Goal: Communication & Community: Answer question/provide support

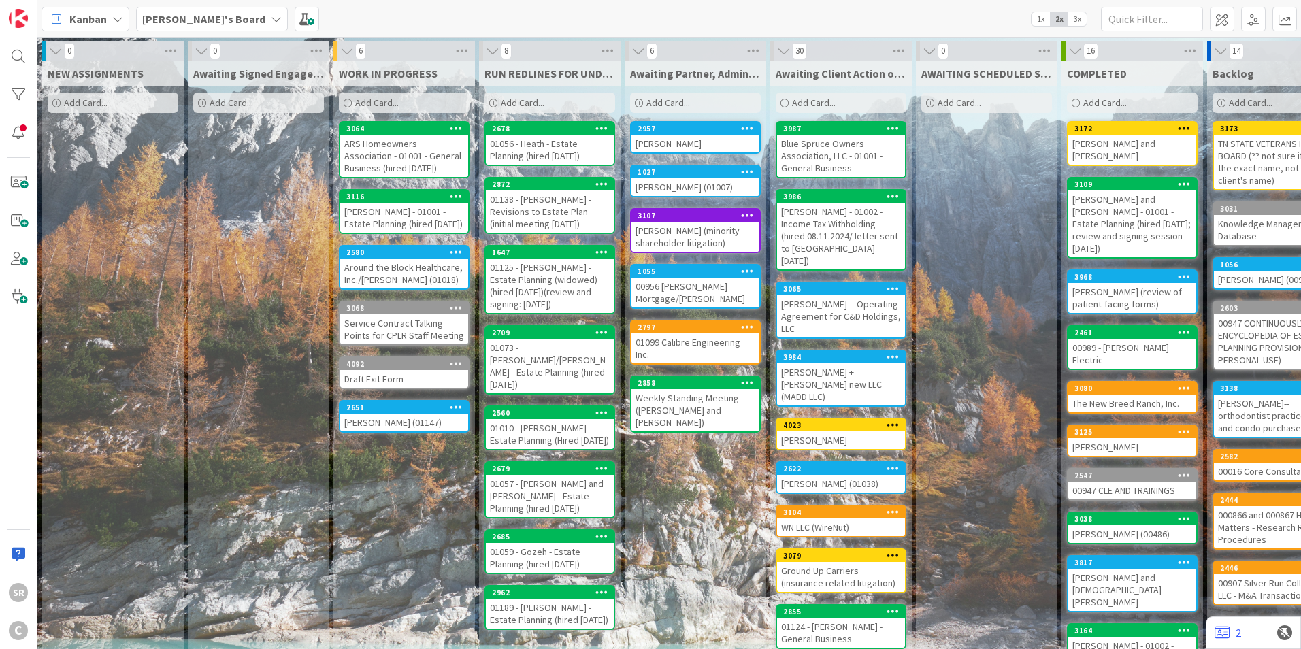
click at [412, 156] on div "ARS Homeowners Association - 01001 - General Business (hired [DATE])" at bounding box center [404, 156] width 128 height 42
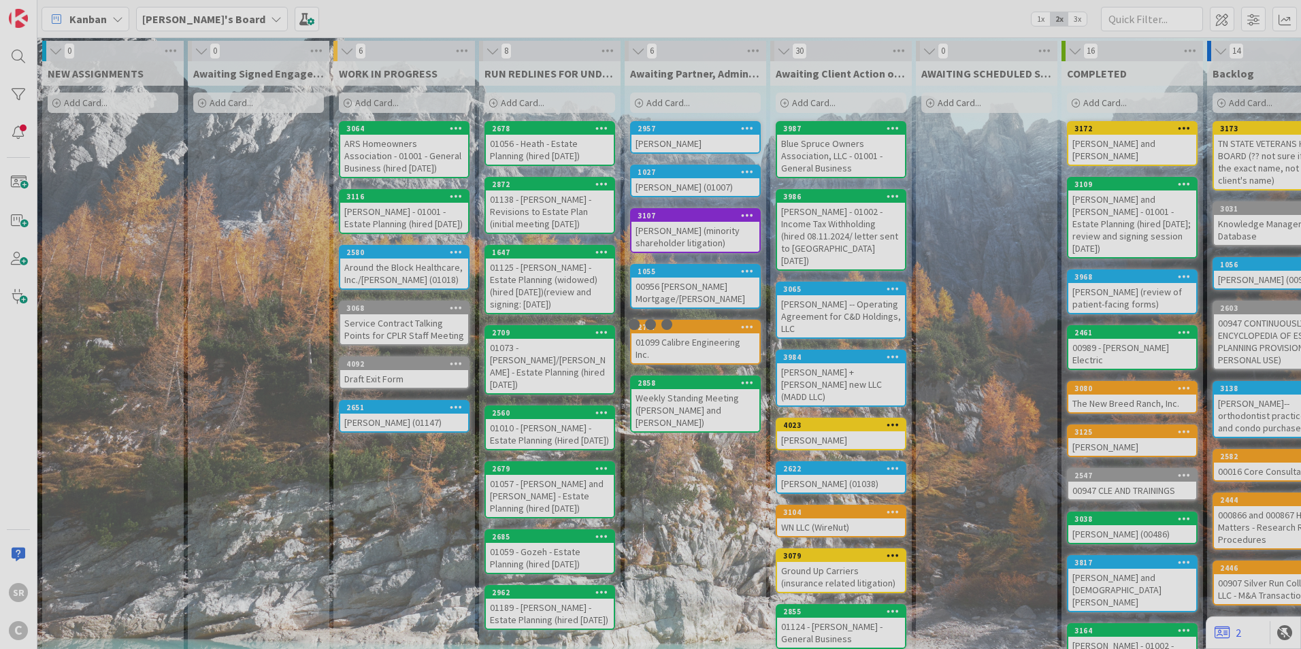
click at [412, 156] on div at bounding box center [650, 324] width 1301 height 649
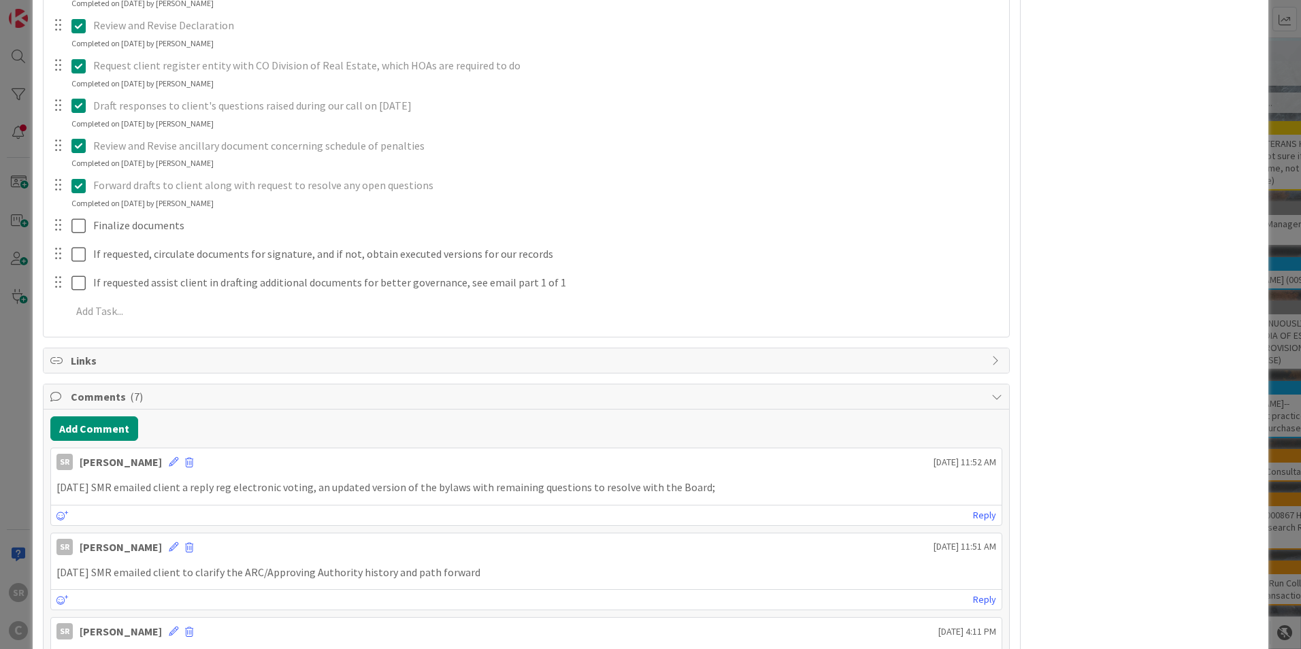
scroll to position [436, 0]
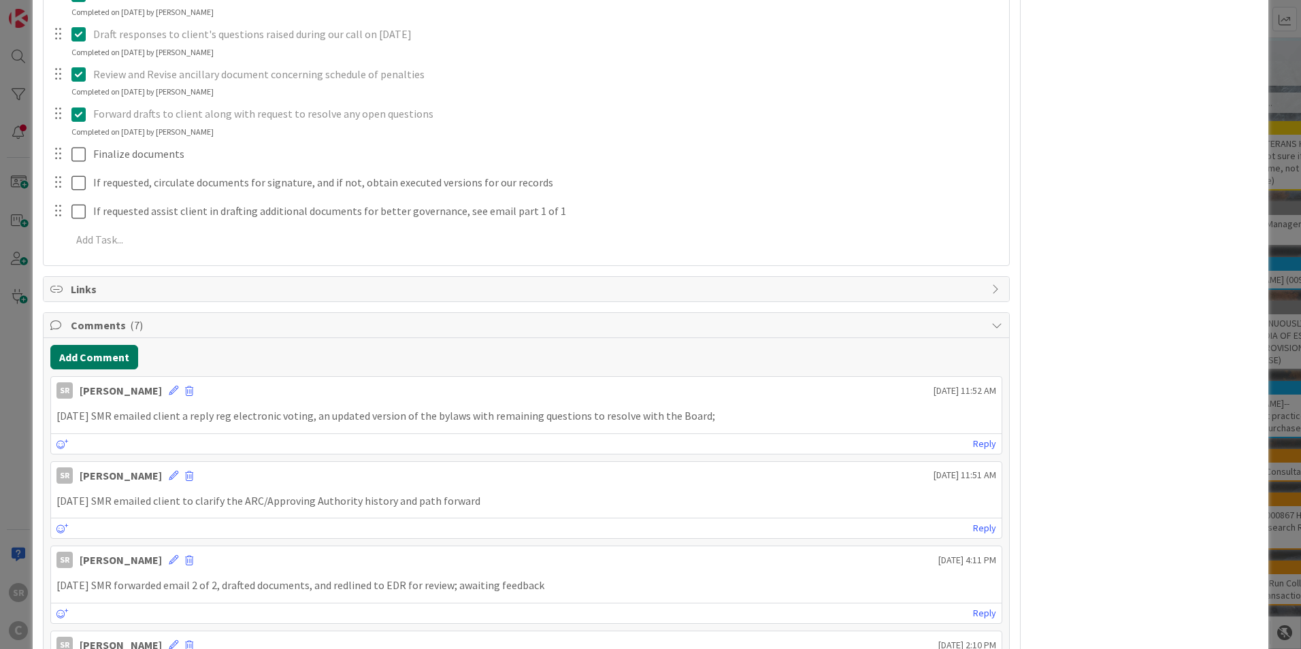
click at [110, 353] on button "Add Comment" at bounding box center [94, 357] width 88 height 24
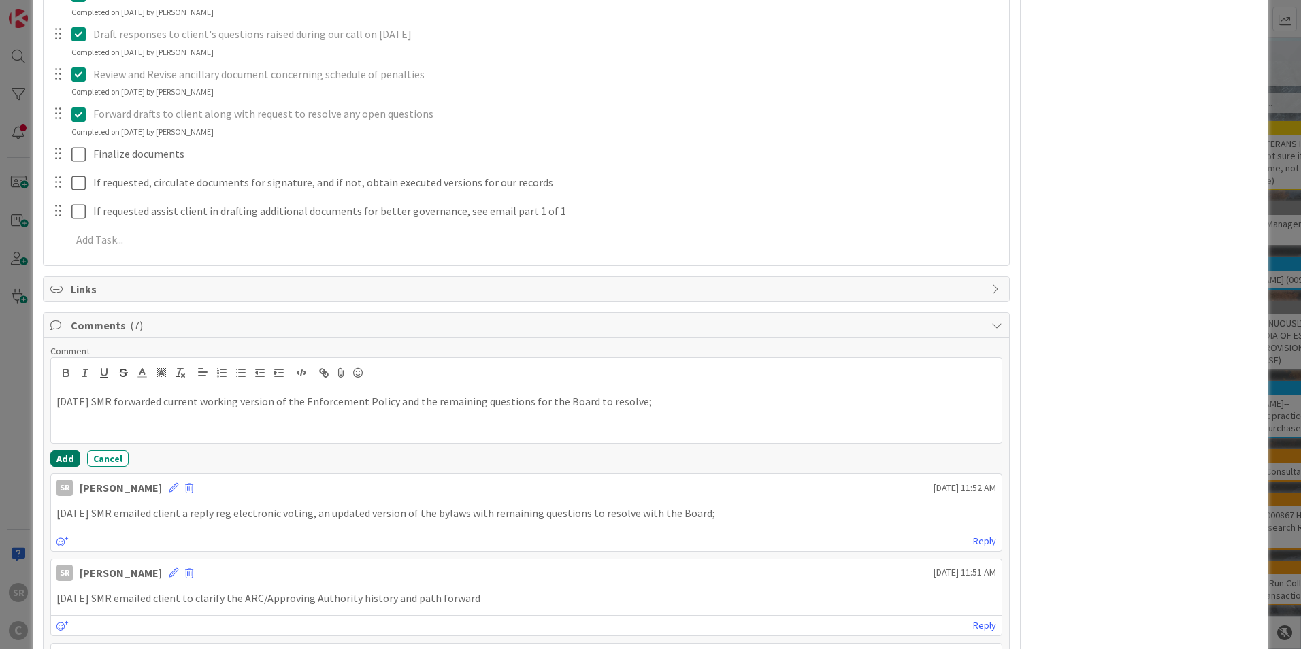
click at [63, 457] on button "Add" at bounding box center [65, 458] width 30 height 16
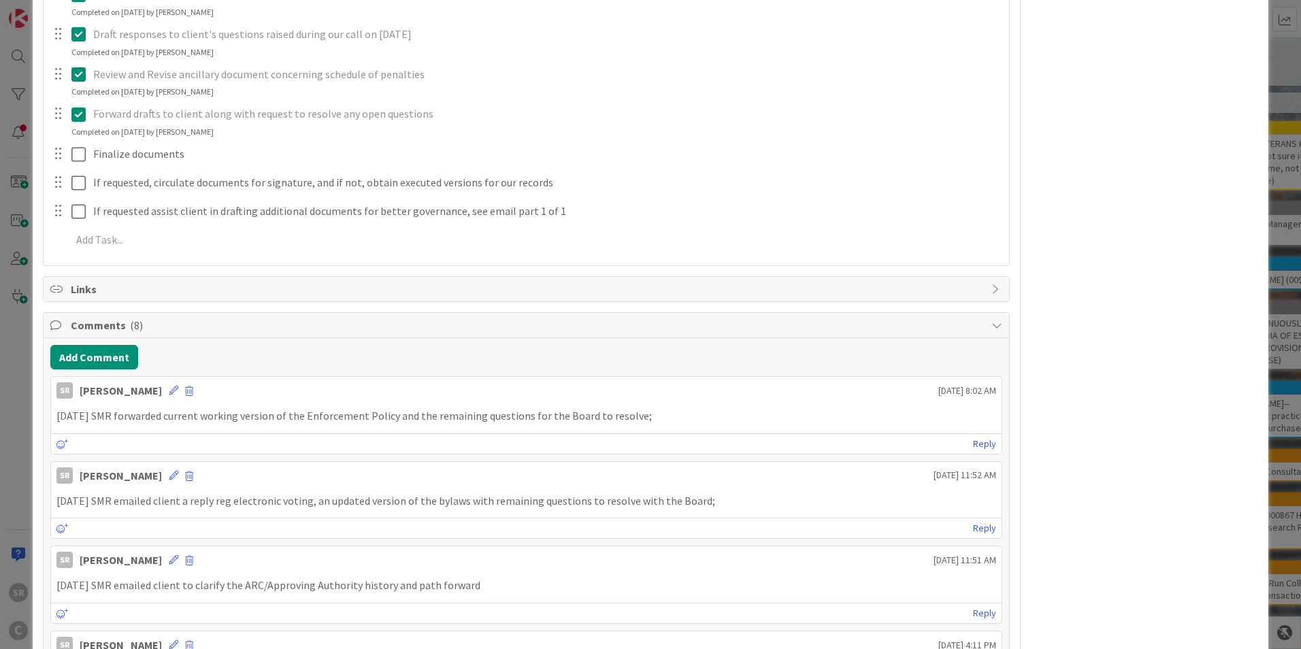
scroll to position [0, 0]
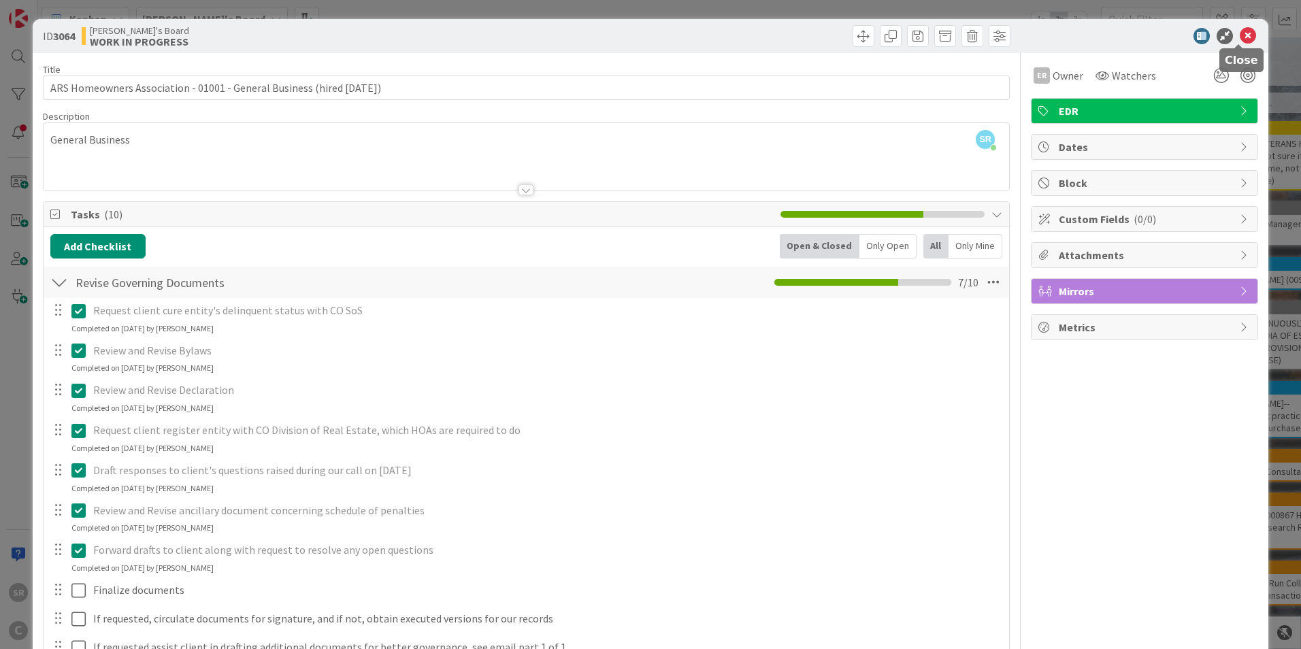
click at [1242, 33] on icon at bounding box center [1247, 36] width 16 height 16
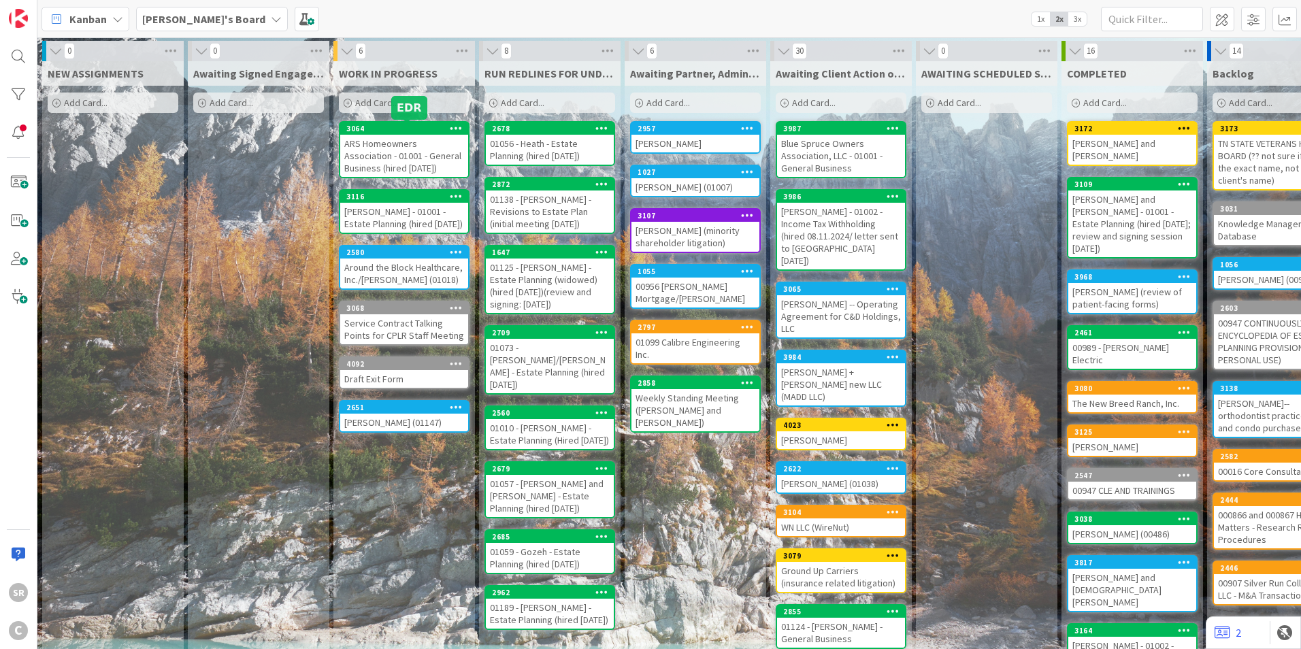
click at [398, 148] on div "ARS Homeowners Association - 01001 - General Business (hired [DATE])" at bounding box center [404, 156] width 128 height 42
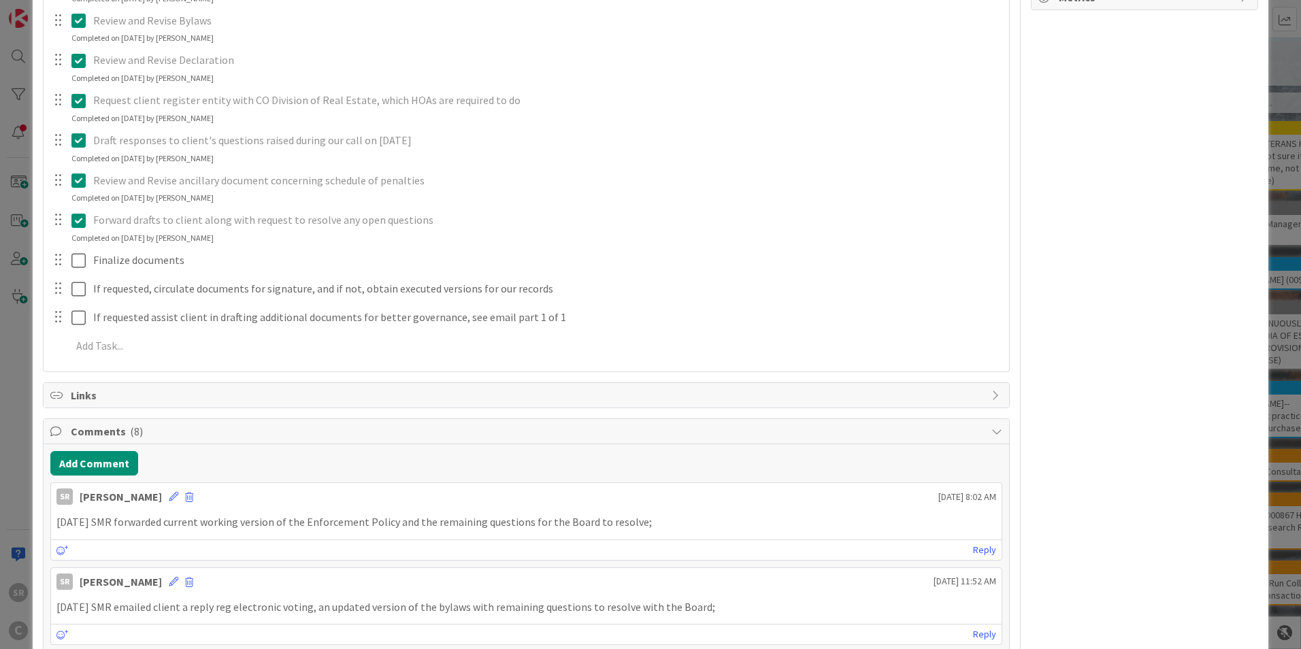
scroll to position [407, 0]
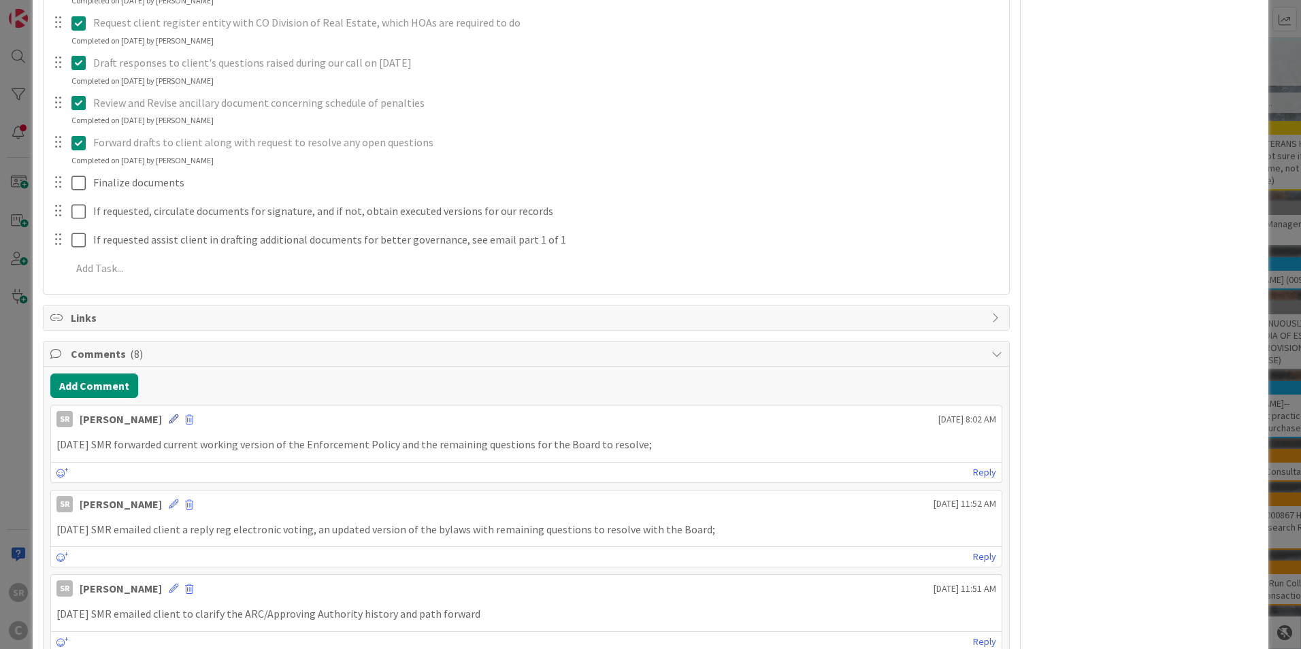
click at [169, 420] on icon at bounding box center [174, 419] width 10 height 10
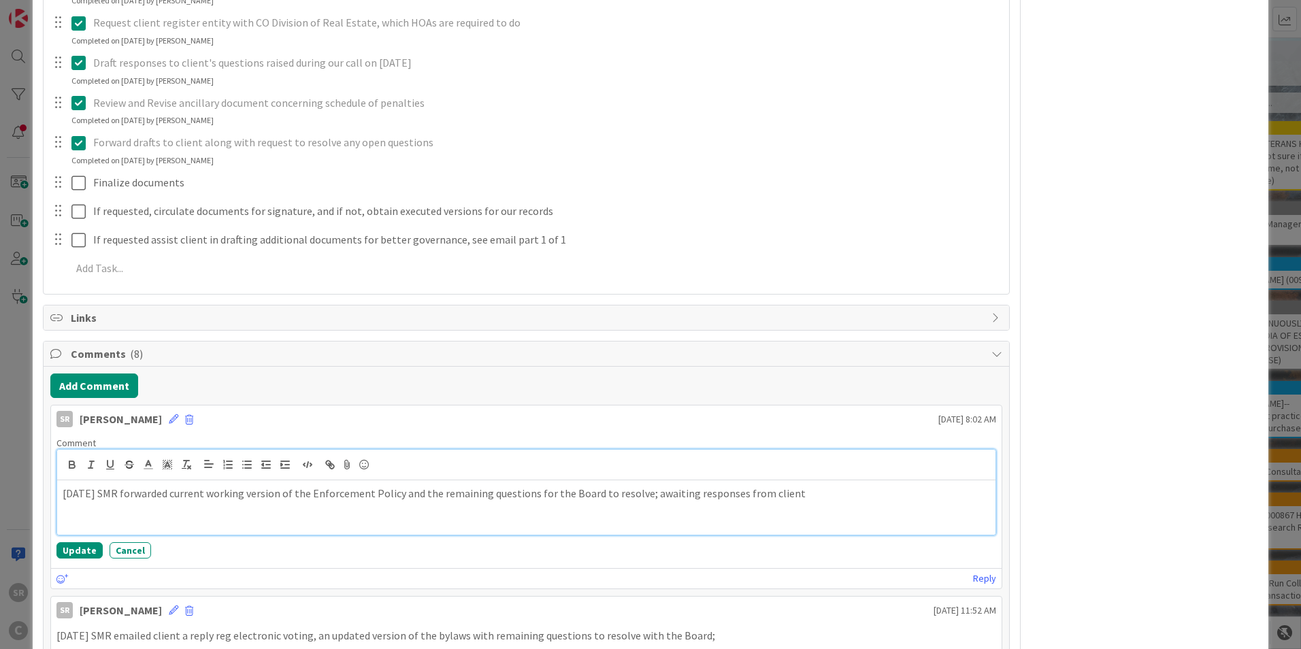
drag, startPoint x: 783, startPoint y: 500, endPoint x: 652, endPoint y: 492, distance: 131.5
click at [652, 492] on p "[DATE] SMR forwarded current working version of the Enforcement Policy and the …" at bounding box center [526, 494] width 927 height 16
copy p "; awaiting responses from client"
drag, startPoint x: 82, startPoint y: 550, endPoint x: 374, endPoint y: 614, distance: 299.3
click at [80, 550] on button "Update" at bounding box center [79, 550] width 46 height 16
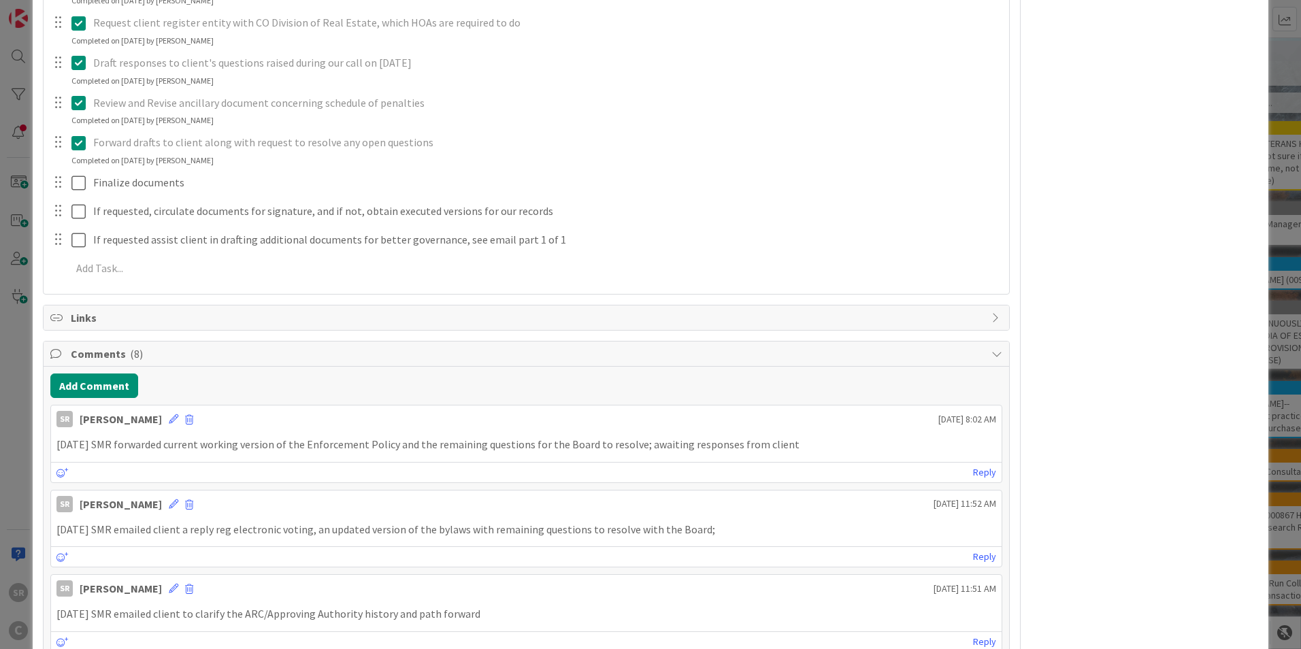
drag, startPoint x: 149, startPoint y: 502, endPoint x: 209, endPoint y: 513, distance: 60.8
click at [169, 501] on icon at bounding box center [174, 504] width 10 height 10
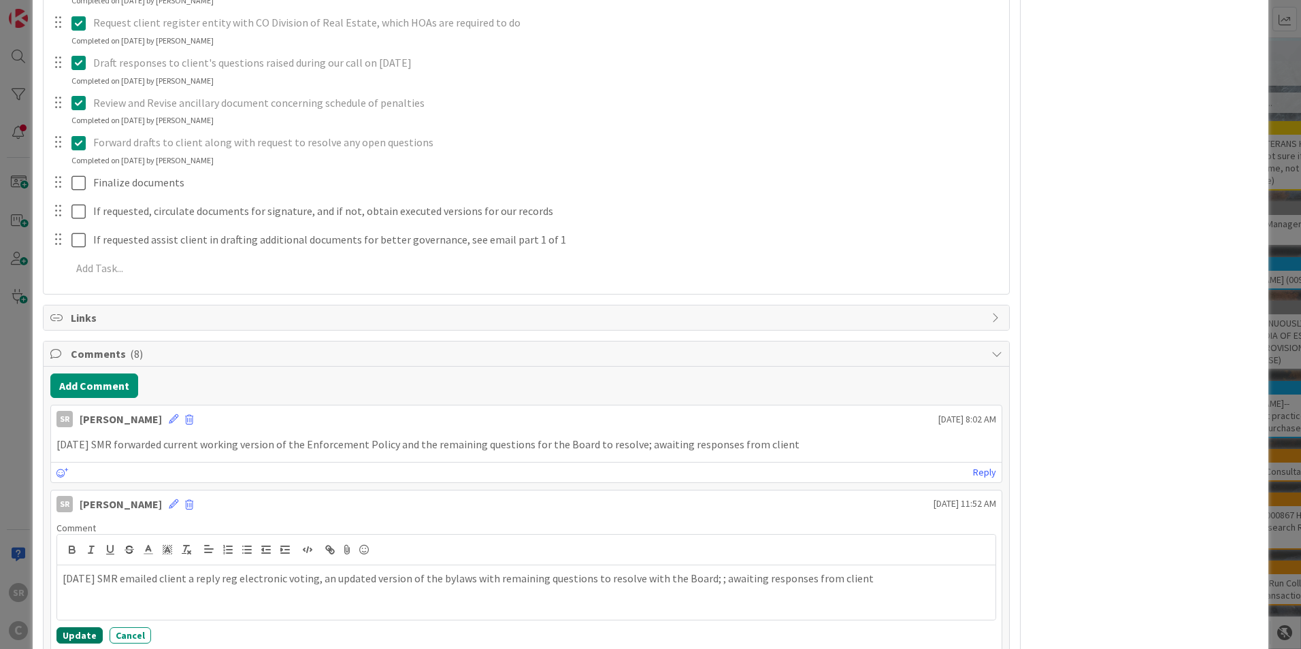
click at [85, 637] on button "Update" at bounding box center [79, 635] width 46 height 16
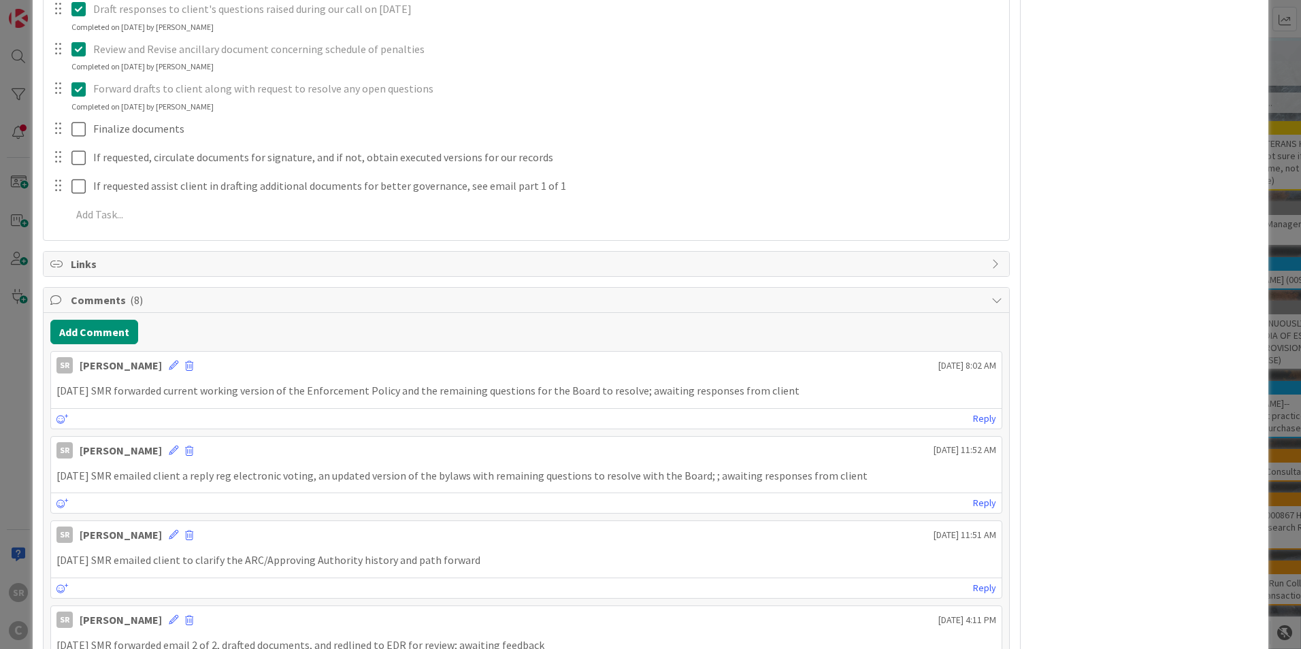
scroll to position [467, 0]
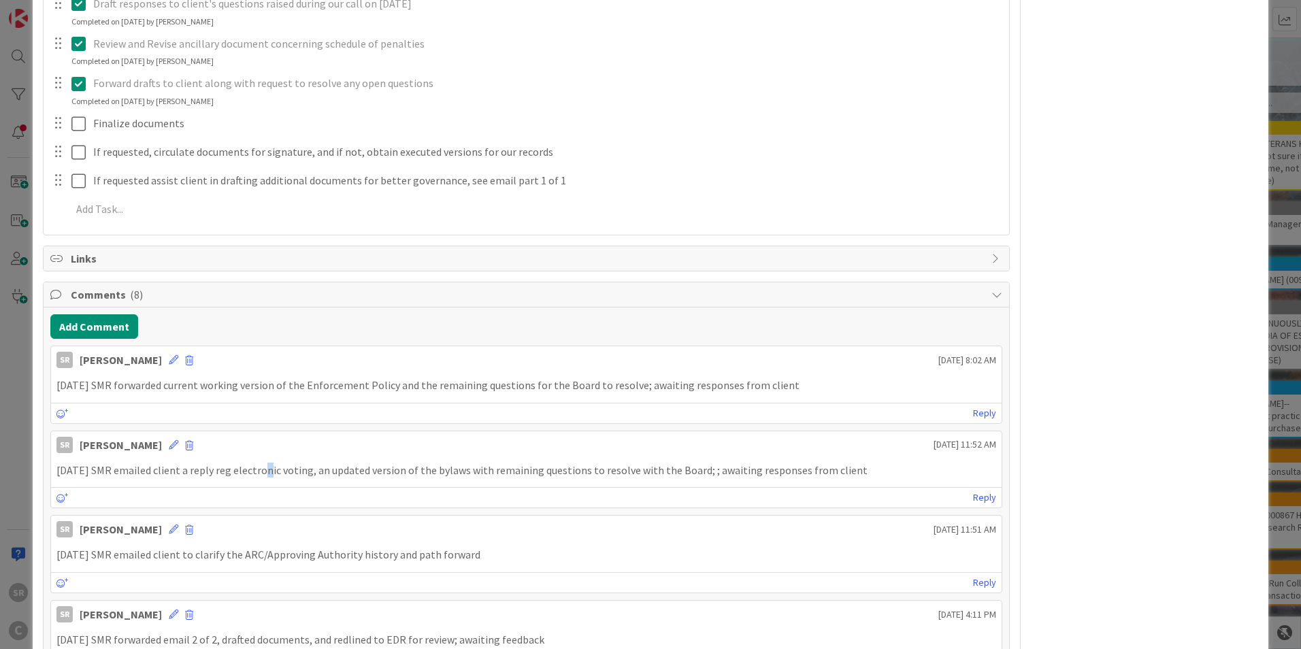
click at [261, 476] on p "[DATE] SMR emailed client a reply reg electronic voting, an updated version of …" at bounding box center [525, 471] width 939 height 16
click at [169, 441] on icon at bounding box center [174, 445] width 10 height 10
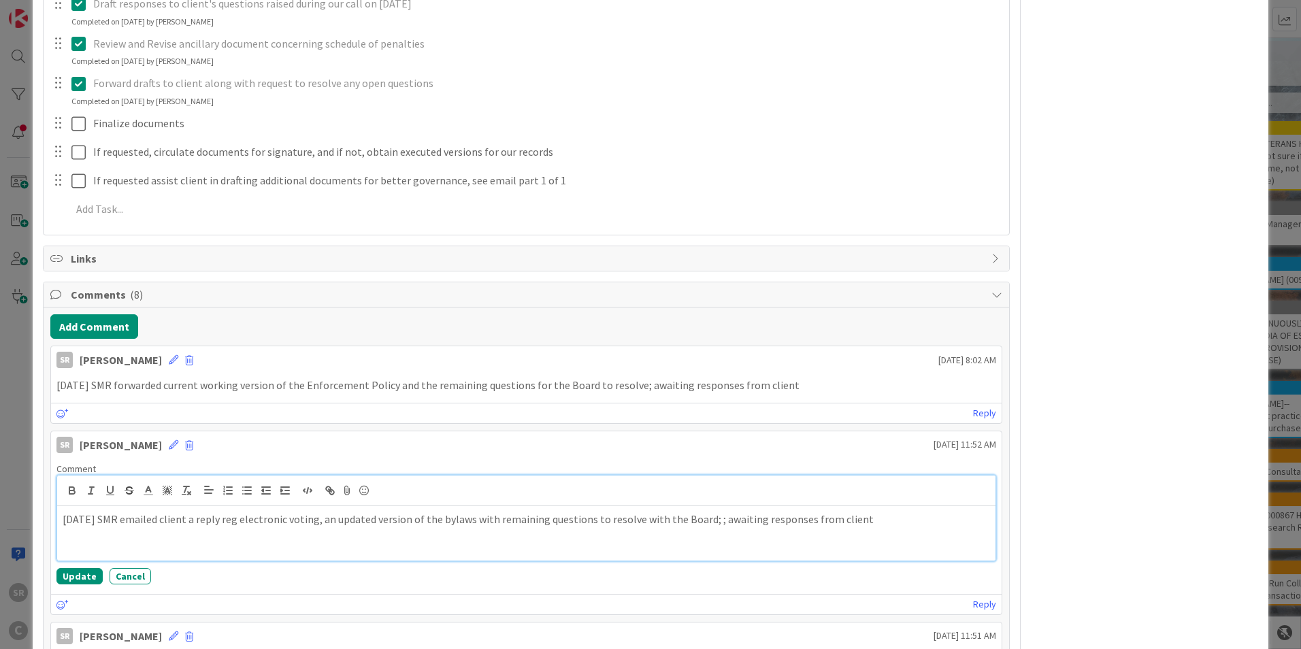
click at [483, 516] on p "[DATE] SMR emailed client a reply reg electronic voting, an updated version of …" at bounding box center [526, 520] width 927 height 16
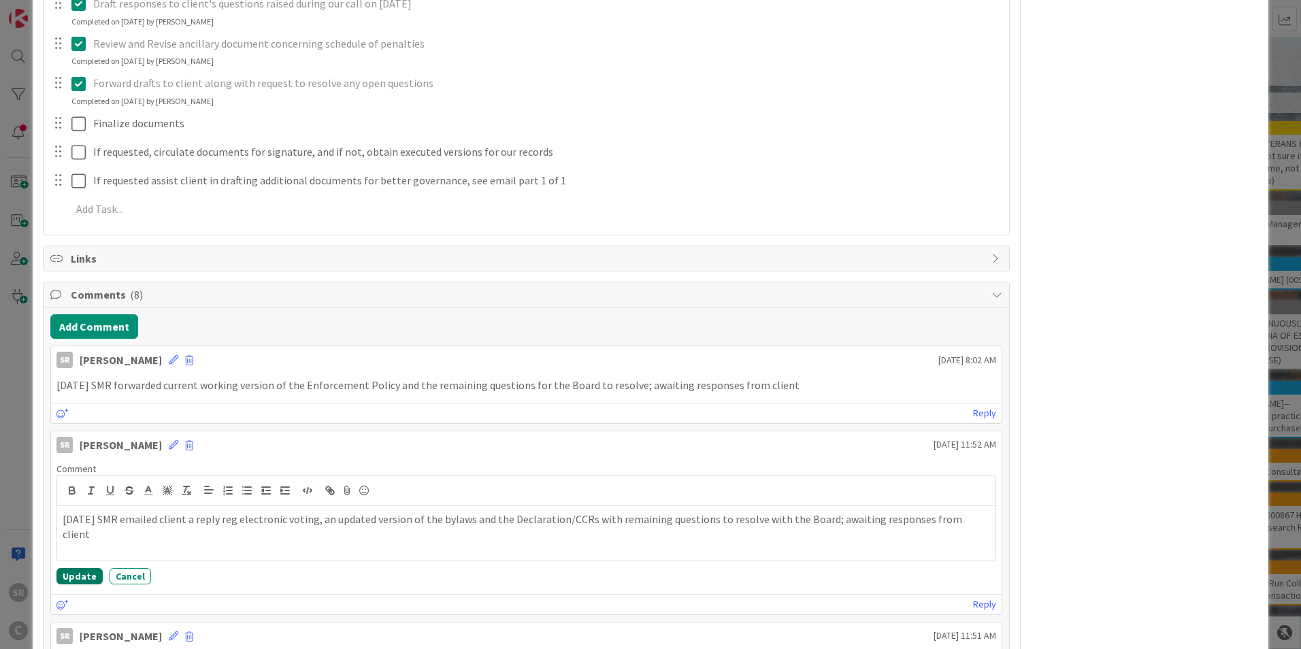
click at [67, 574] on button "Update" at bounding box center [79, 576] width 46 height 16
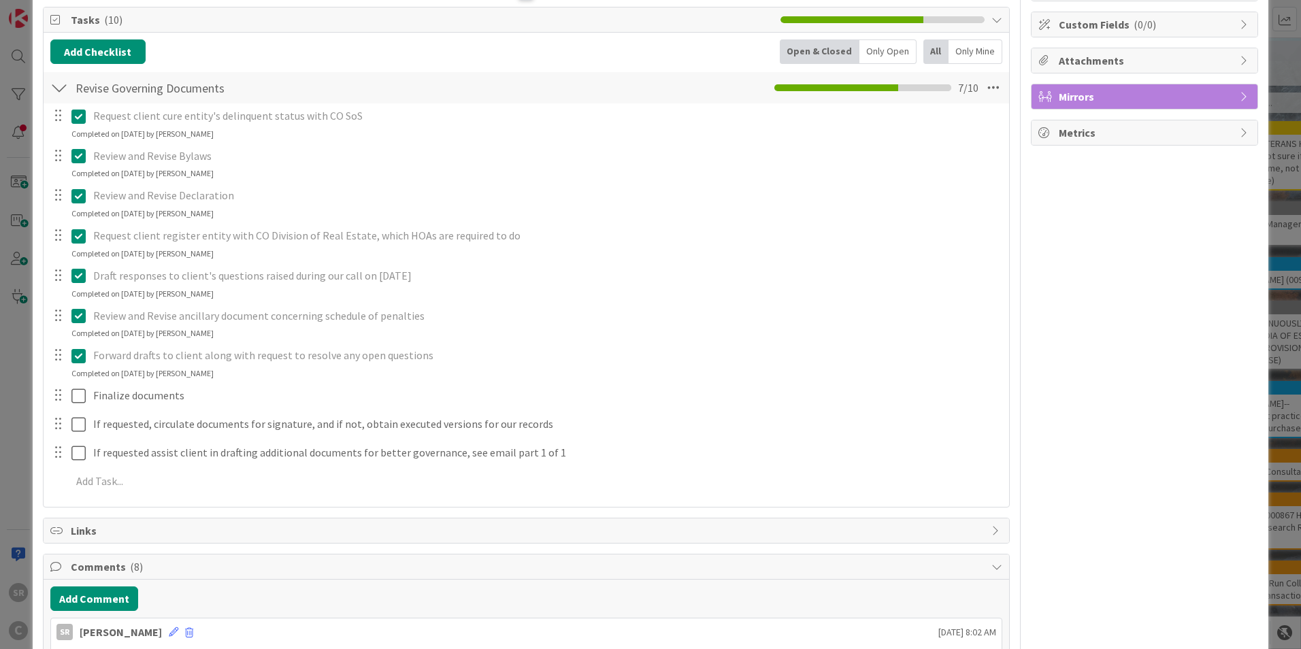
scroll to position [0, 0]
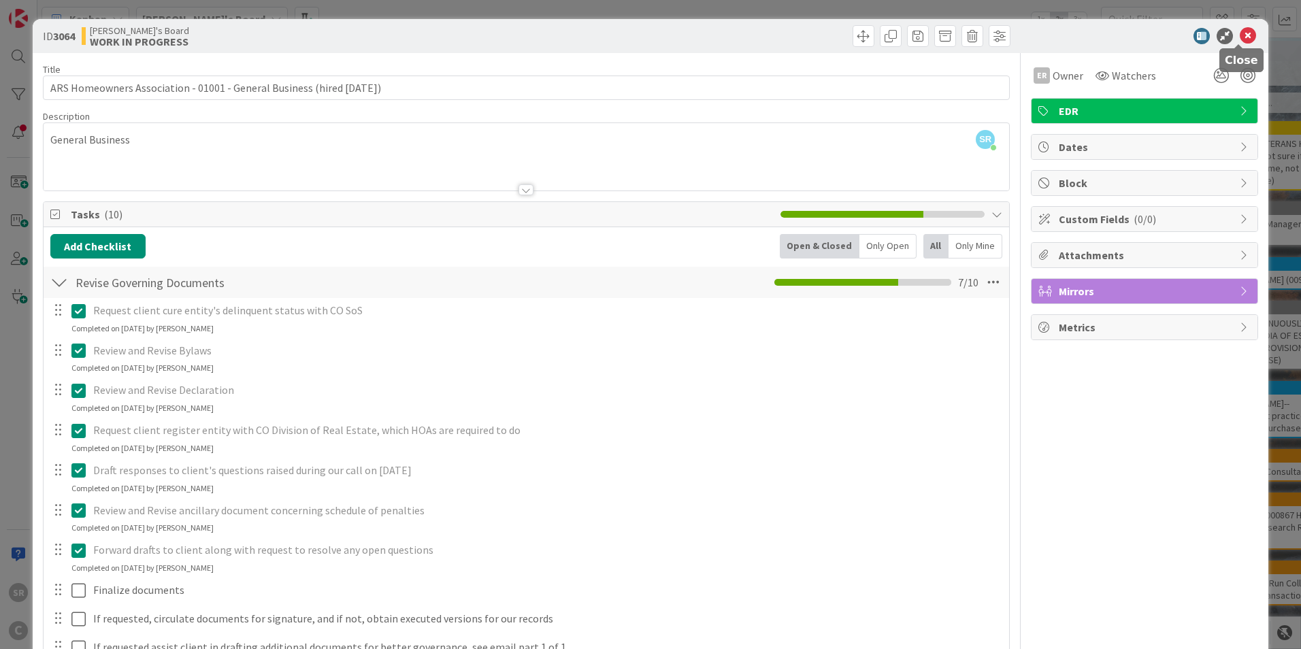
click at [1239, 37] on icon at bounding box center [1247, 36] width 16 height 16
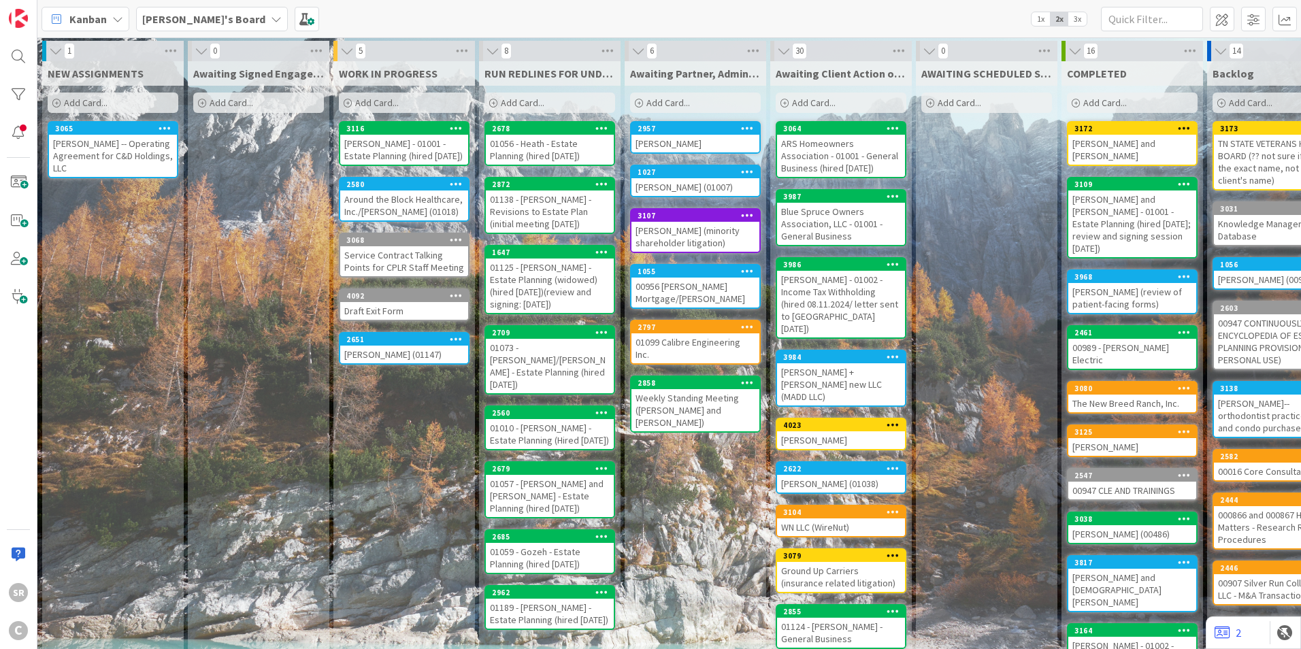
click at [414, 152] on div "[PERSON_NAME] - 01001 - Estate Planning (hired [DATE])" at bounding box center [404, 150] width 128 height 30
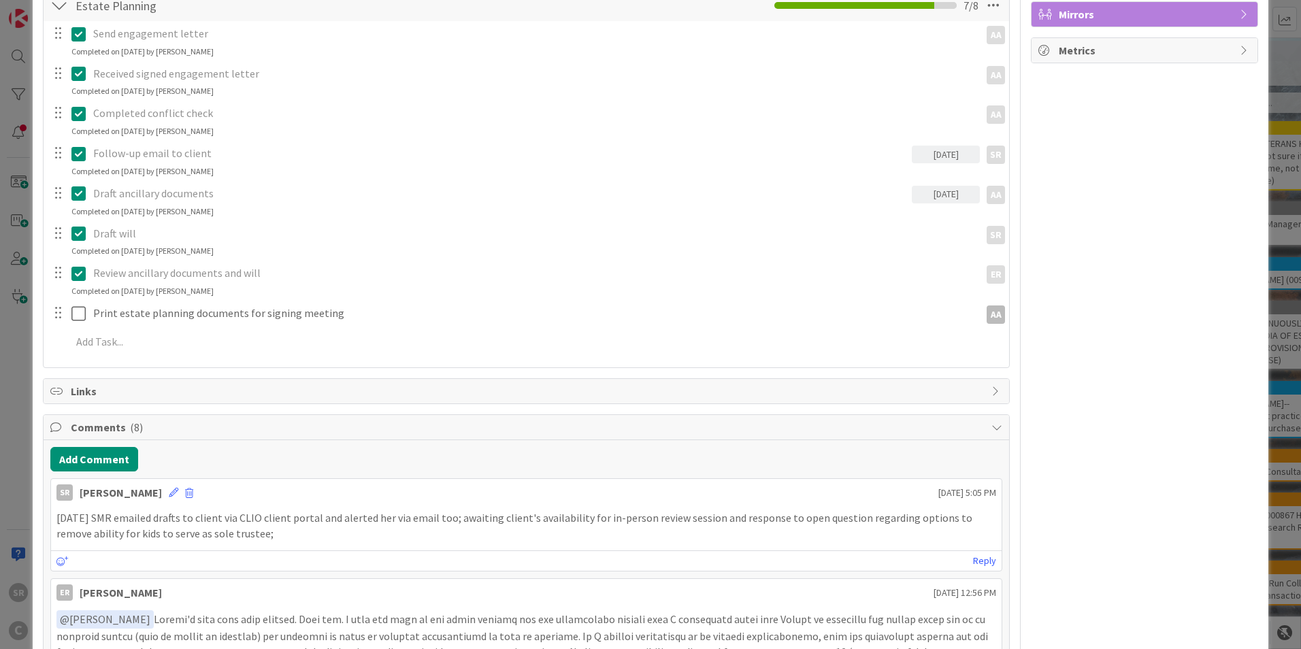
scroll to position [290, 0]
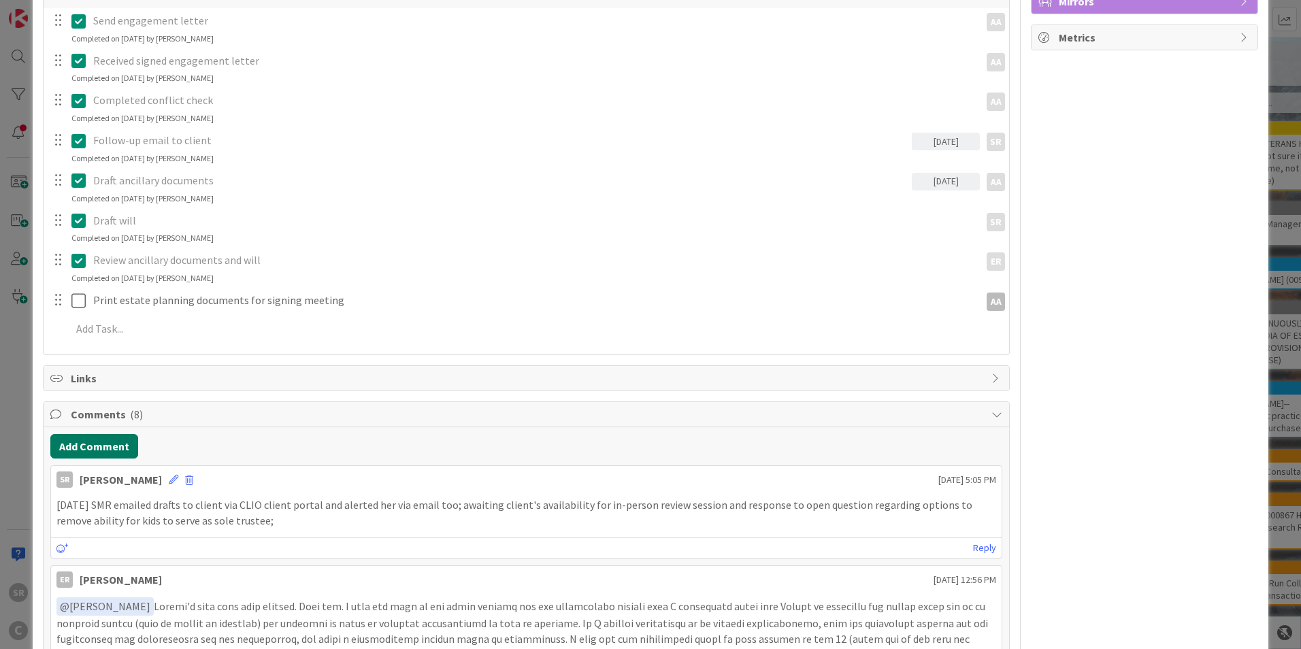
click at [97, 444] on button "Add Comment" at bounding box center [94, 446] width 88 height 24
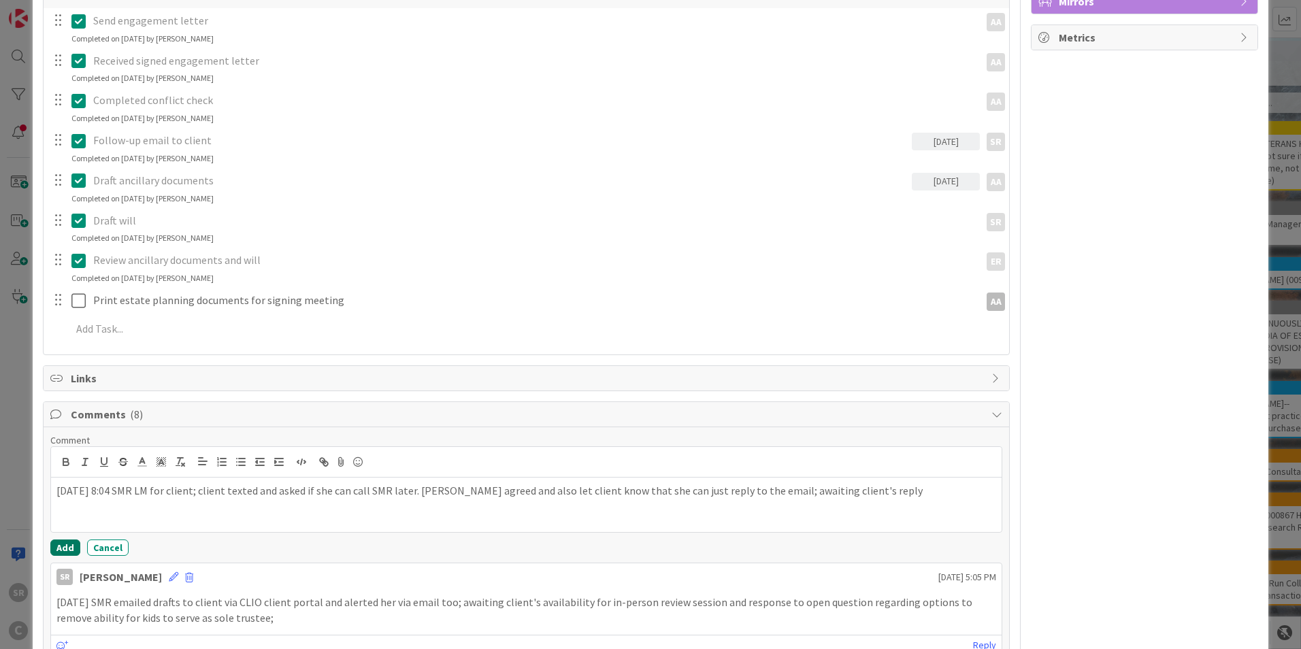
click at [68, 545] on button "Add" at bounding box center [65, 547] width 30 height 16
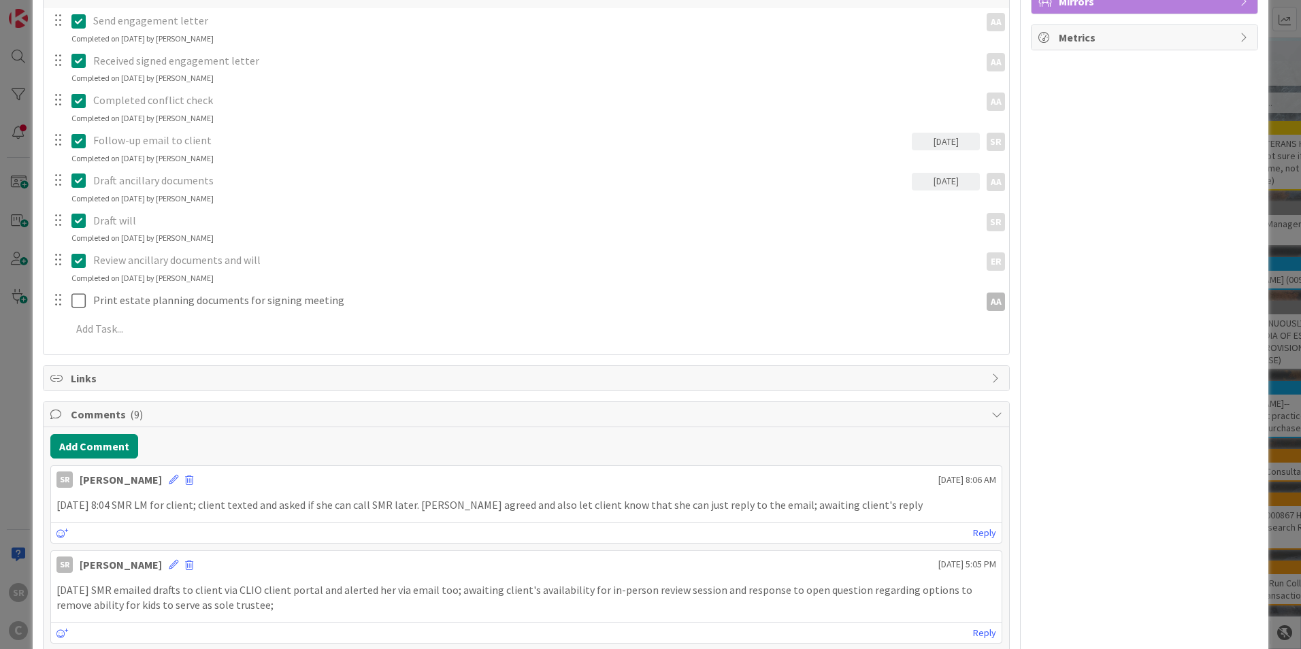
scroll to position [0, 0]
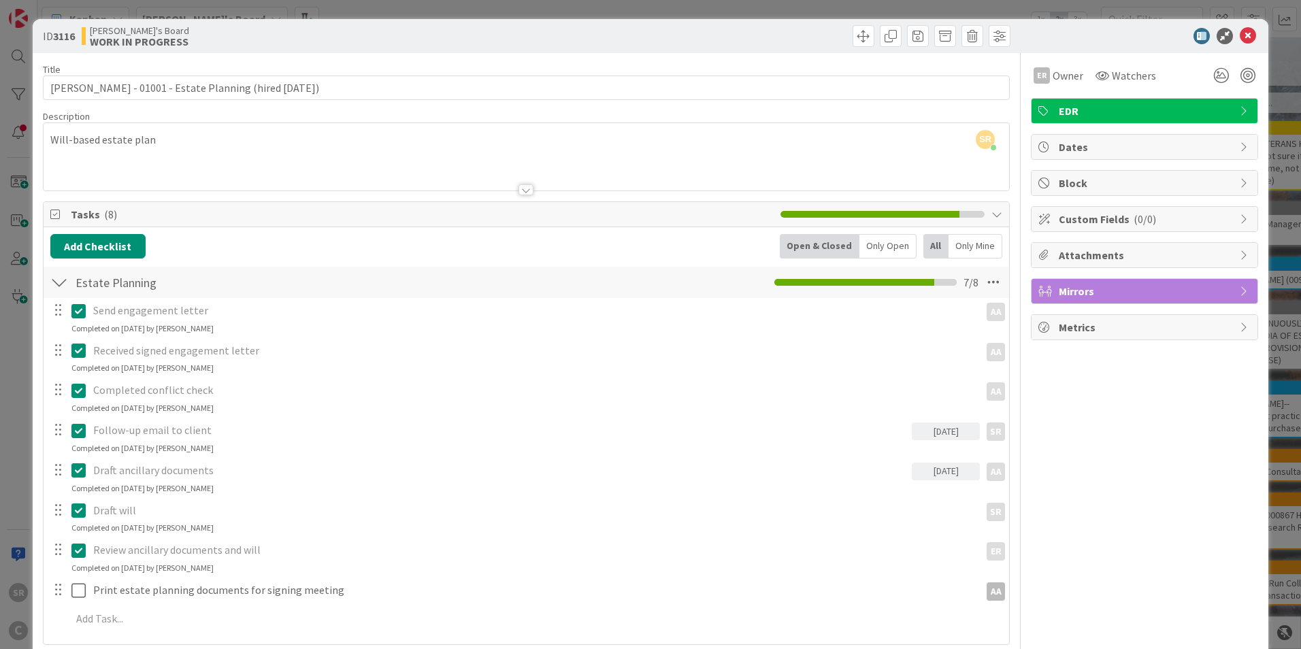
click at [1246, 37] on div at bounding box center [1137, 36] width 241 height 16
click at [1239, 30] on icon at bounding box center [1247, 36] width 16 height 16
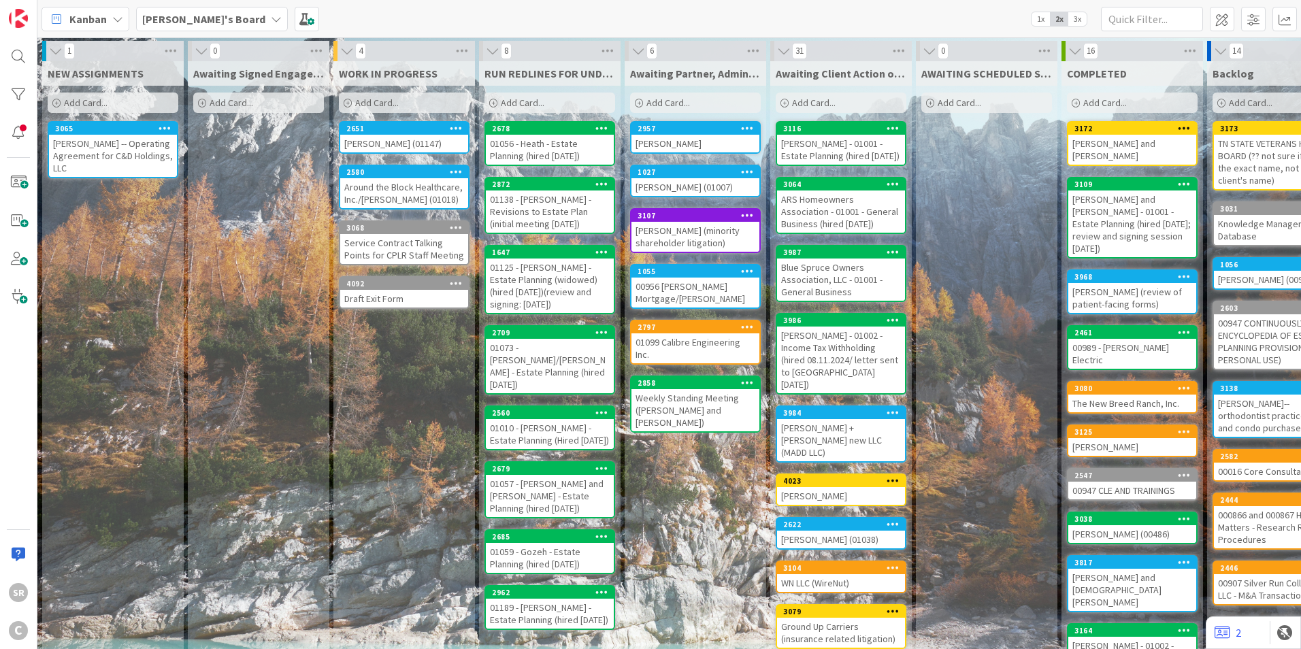
click at [395, 145] on div "[PERSON_NAME] (01147)" at bounding box center [404, 144] width 128 height 18
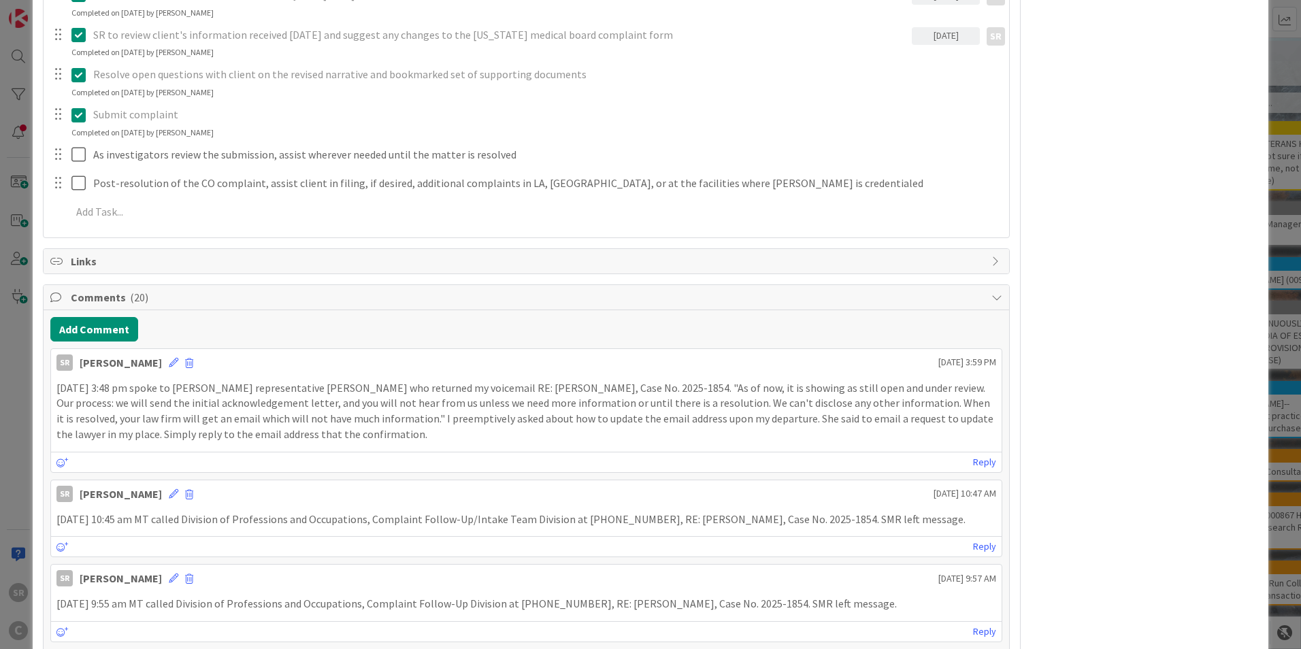
scroll to position [448, 0]
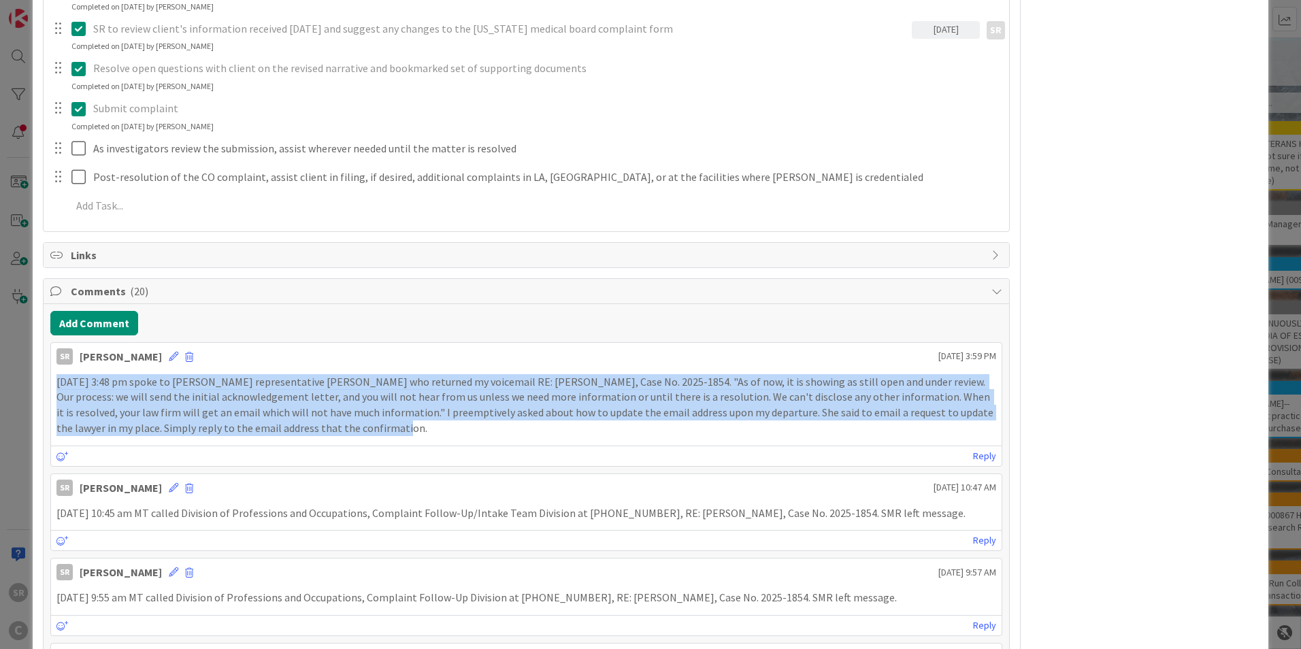
drag, startPoint x: 346, startPoint y: 432, endPoint x: 52, endPoint y: 386, distance: 297.5
click at [52, 386] on div "[DATE] 3:48 pm spoke to [PERSON_NAME] representative [PERSON_NAME] who returned…" at bounding box center [526, 405] width 950 height 73
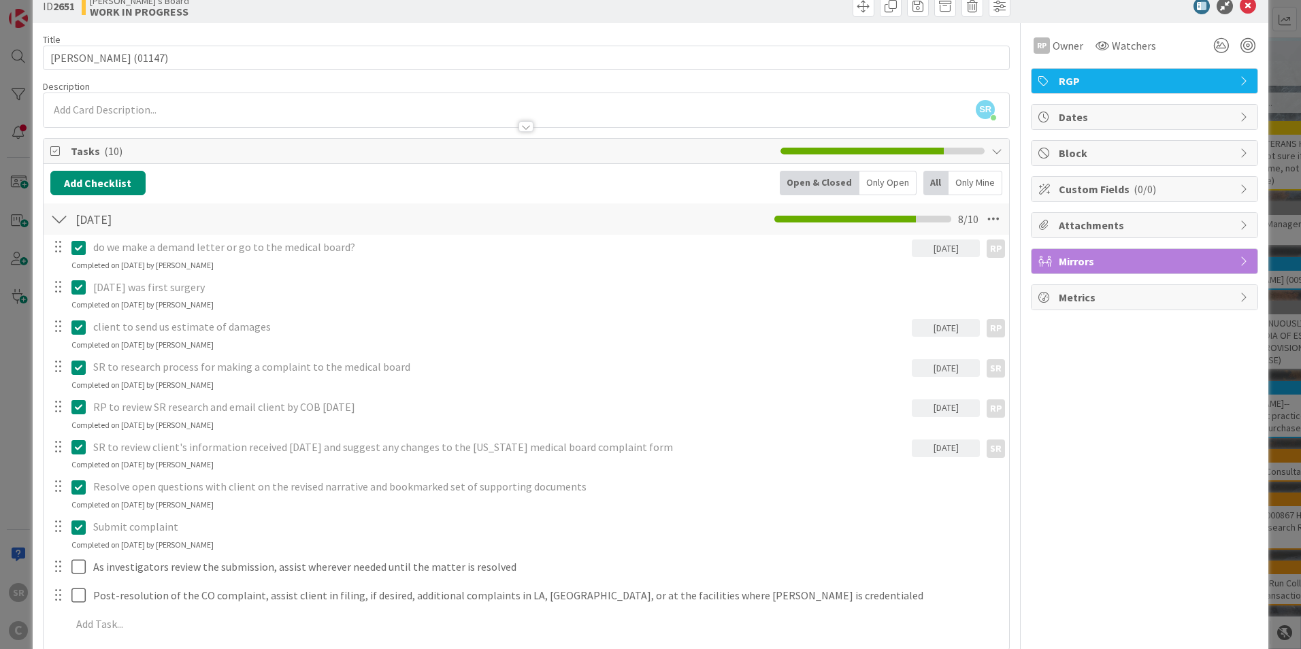
scroll to position [0, 0]
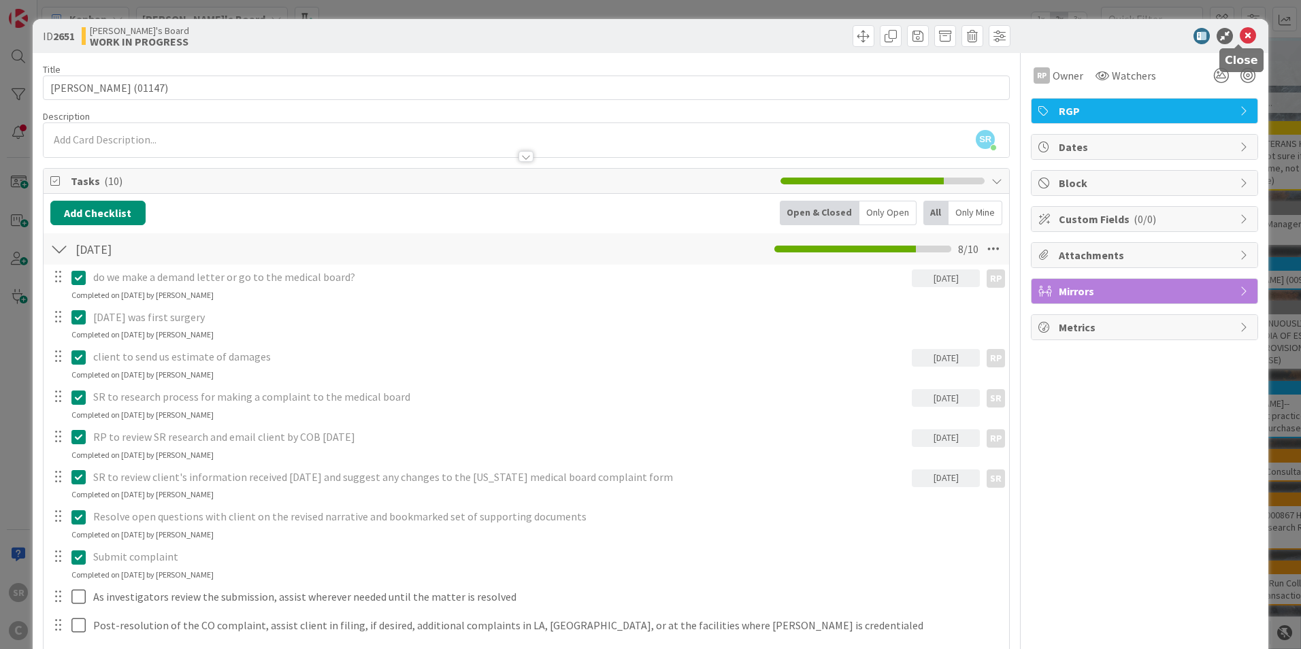
click at [1239, 35] on icon at bounding box center [1247, 36] width 16 height 16
